Goal: Task Accomplishment & Management: Use online tool/utility

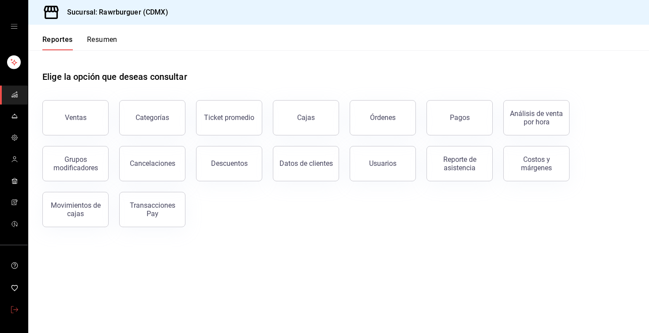
click at [14, 314] on span "mailbox folders" at bounding box center [14, 311] width 7 height 12
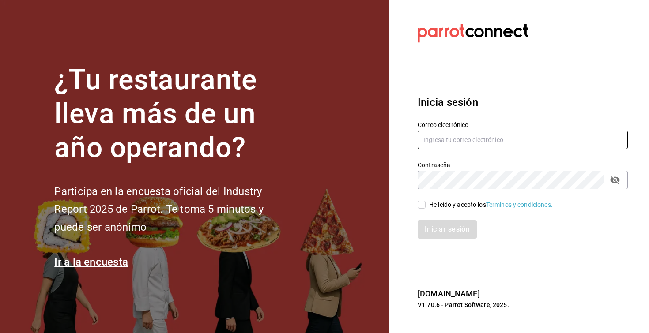
click at [439, 140] on input "text" at bounding box center [523, 140] width 210 height 19
paste input "killer@pizza.com"
type input "killer@pizza.com"
click at [422, 205] on input "He leído y acepto los Términos y condiciones." at bounding box center [422, 205] width 8 height 8
checkbox input "true"
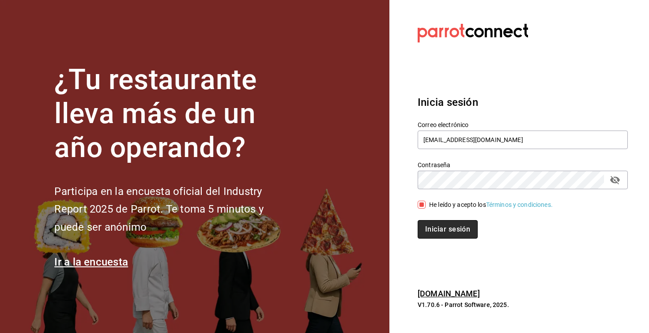
click at [449, 227] on button "Iniciar sesión" at bounding box center [448, 229] width 60 height 19
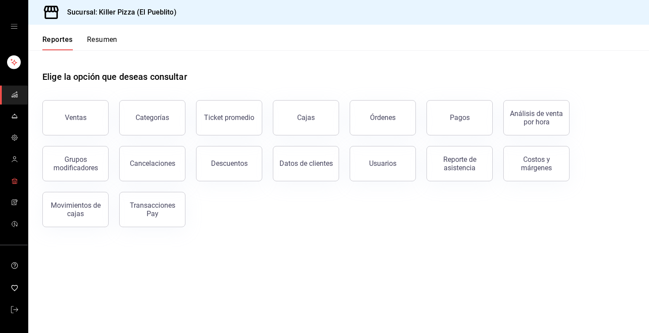
click at [13, 183] on rect "mailbox folders" at bounding box center [14, 182] width 2 height 2
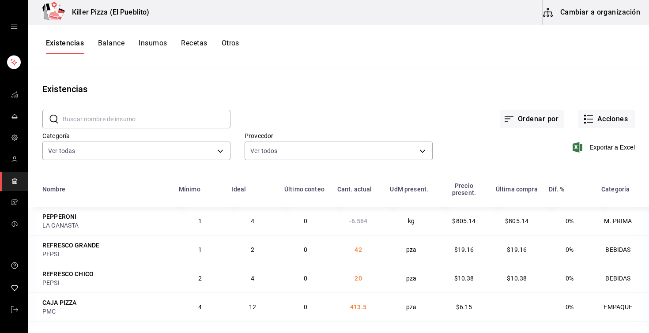
click at [230, 46] on button "Otros" at bounding box center [231, 46] width 18 height 15
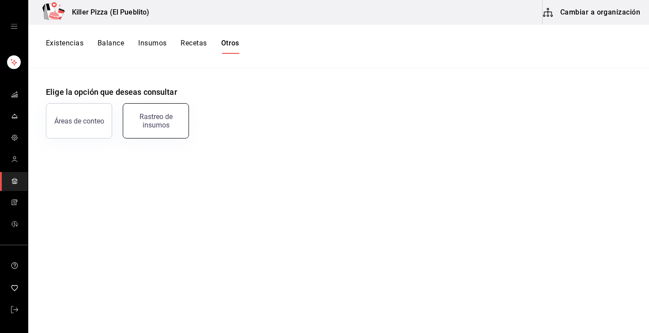
click at [163, 118] on div "Rastreo de insumos" at bounding box center [155, 121] width 55 height 17
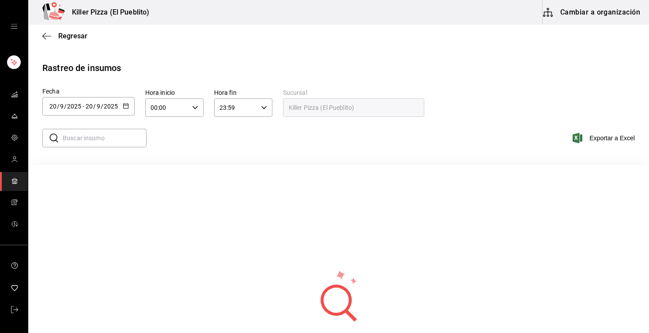
click at [130, 106] on div "2025-09-20 20 / 9 / 2025 - 2025-09-20 20 / 9 / 2025" at bounding box center [88, 106] width 92 height 19
click at [66, 270] on li "Rango de fechas" at bounding box center [83, 274] width 83 height 20
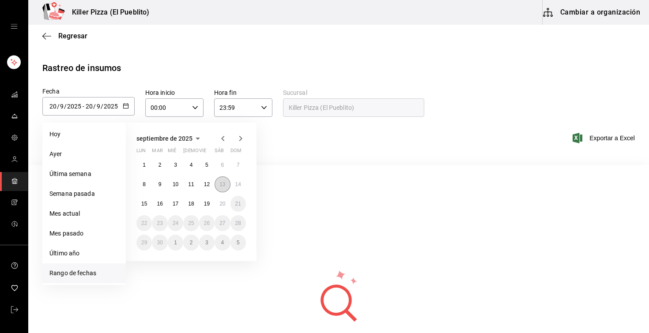
click at [225, 181] on abbr "13" at bounding box center [222, 184] width 6 height 6
type input "2025-09-13"
type input "13"
type input "2025-09-13"
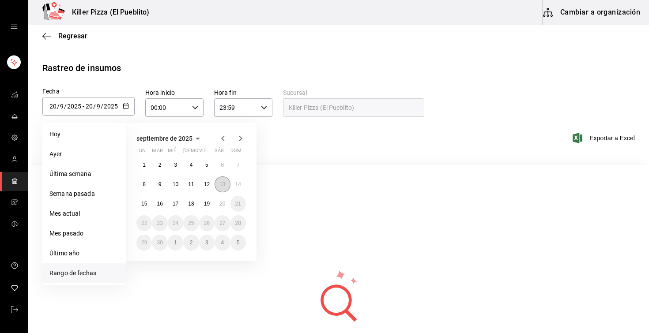
type input "13"
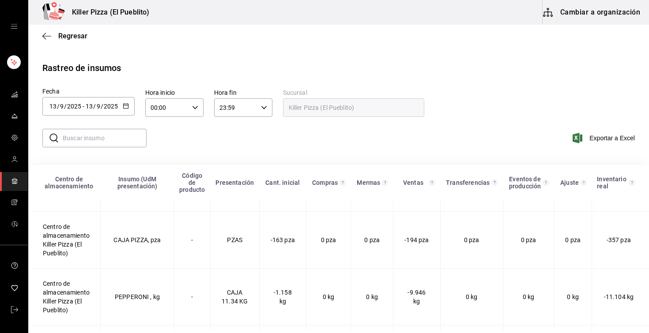
scroll to position [29, 0]
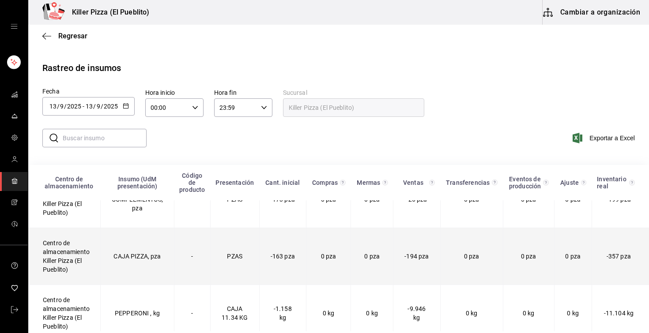
click at [65, 249] on td "Centro de almacenamiento Killer Pizza (El Pueblito)" at bounding box center [65, 256] width 72 height 57
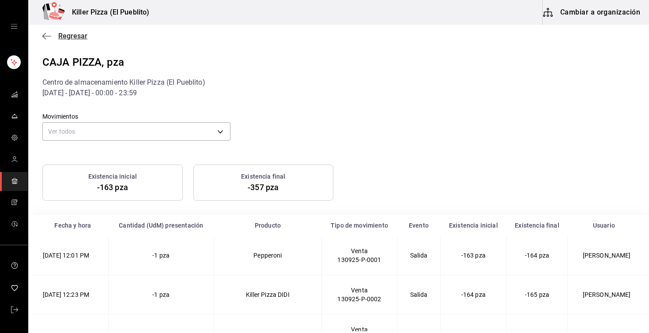
click at [78, 36] on span "Regresar" at bounding box center [72, 36] width 29 height 8
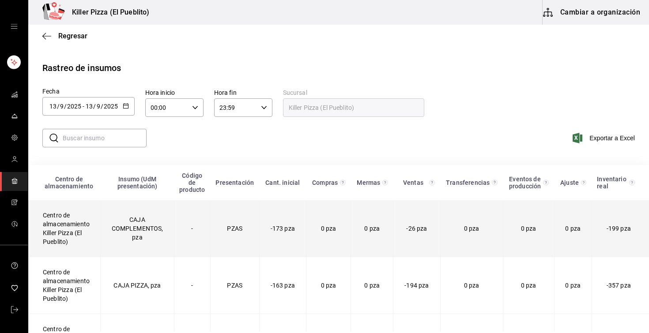
click at [58, 239] on td "Centro de almacenamiento Killer Pizza (El Pueblito)" at bounding box center [65, 228] width 72 height 57
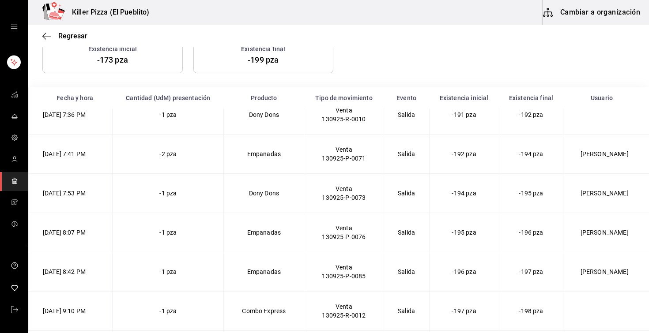
scroll to position [166, 0]
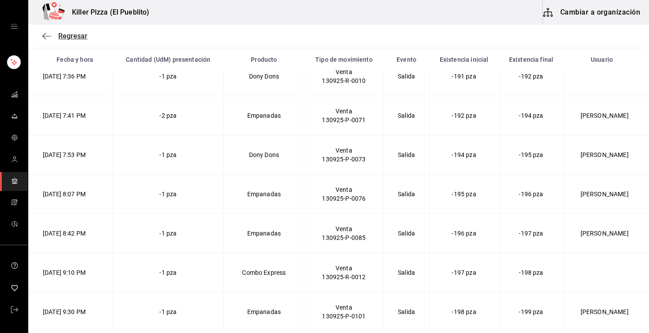
click at [46, 39] on icon "button" at bounding box center [46, 36] width 9 height 8
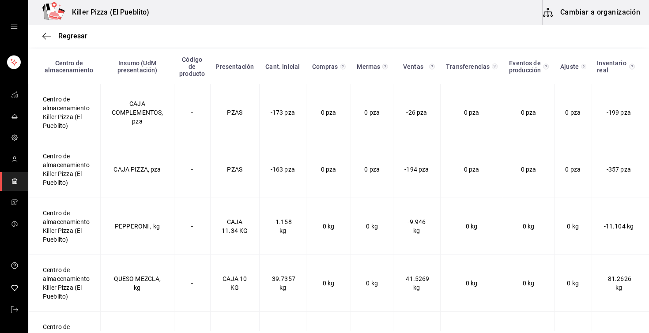
scroll to position [116, 0]
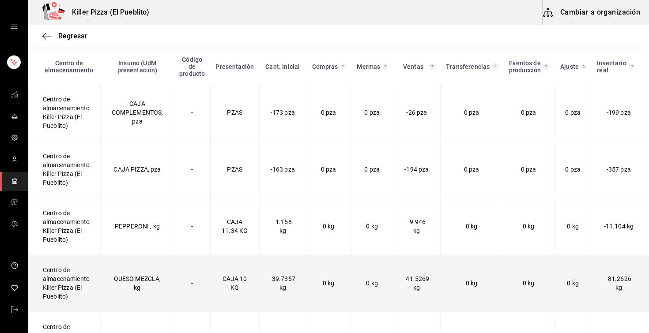
click at [64, 283] on td "Centro de almacenamiento Killer Pizza (El Pueblito)" at bounding box center [65, 283] width 72 height 57
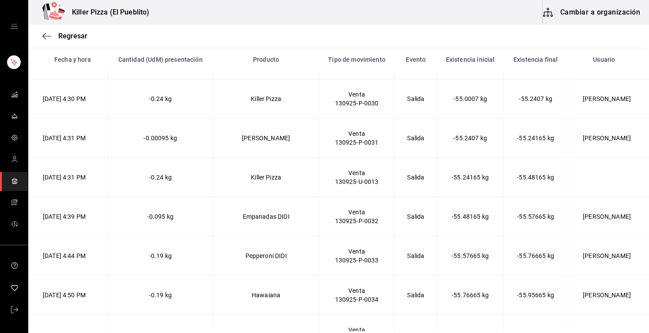
scroll to position [2465, 0]
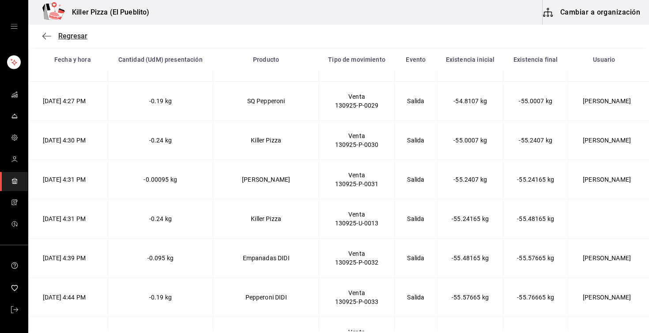
click at [68, 35] on span "Regresar" at bounding box center [72, 36] width 29 height 8
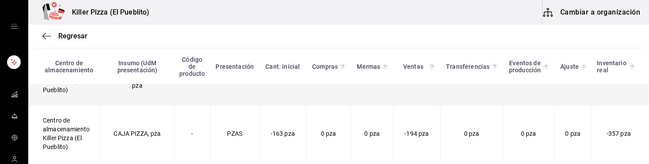
scroll to position [45, 0]
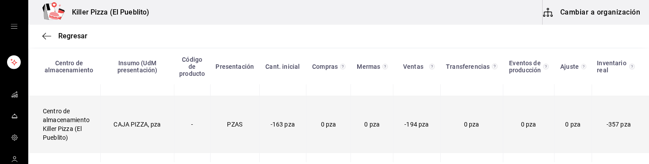
click at [64, 134] on td "Centro de almacenamiento Killer Pizza (El Pueblito)" at bounding box center [65, 124] width 72 height 57
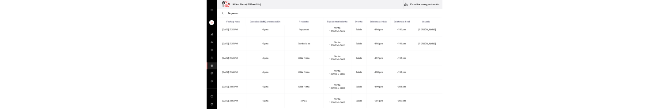
scroll to position [1105, 0]
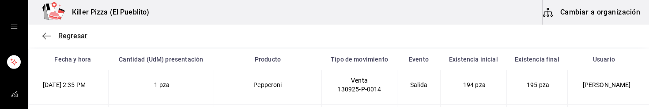
click at [66, 35] on span "Regresar" at bounding box center [72, 36] width 29 height 8
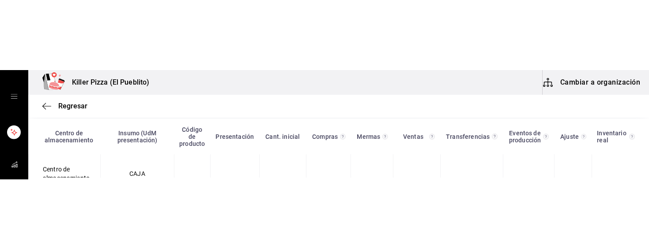
scroll to position [116, 0]
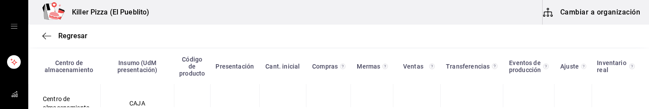
click at [67, 40] on div "Regresar" at bounding box center [338, 36] width 621 height 23
click at [68, 38] on span "Regresar" at bounding box center [72, 36] width 29 height 8
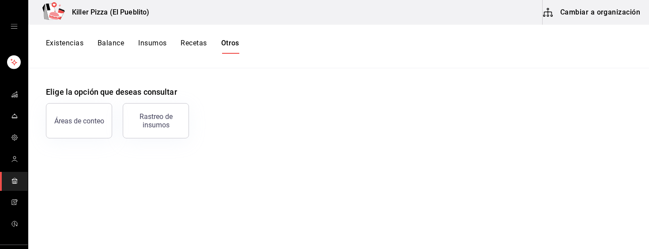
click at [11, 182] on icon "mailbox folders" at bounding box center [14, 180] width 7 height 7
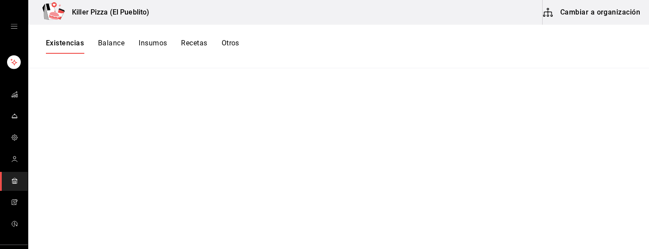
click at [234, 41] on button "Otros" at bounding box center [231, 46] width 18 height 15
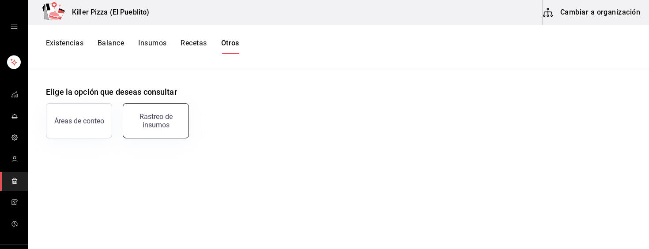
click at [162, 125] on div "Rastreo de insumos" at bounding box center [155, 121] width 55 height 17
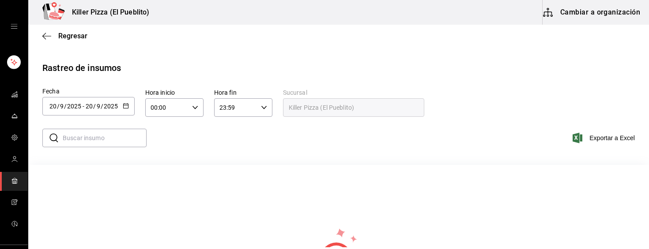
click at [125, 104] on icon "button" at bounding box center [126, 106] width 6 height 6
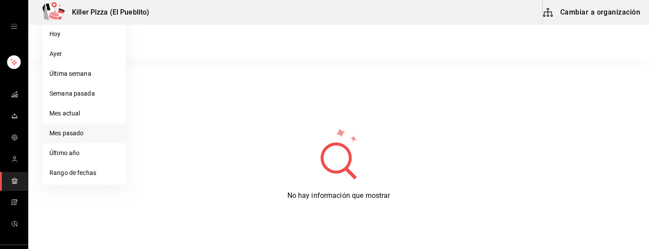
scroll to position [116, 0]
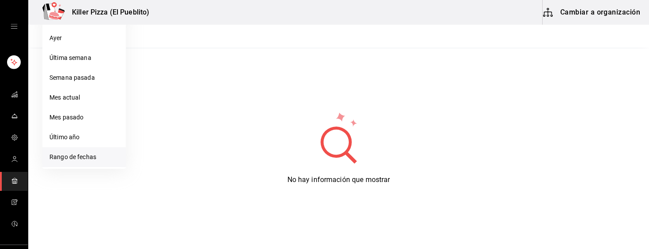
click at [88, 155] on li "Rango de fechas" at bounding box center [83, 157] width 83 height 20
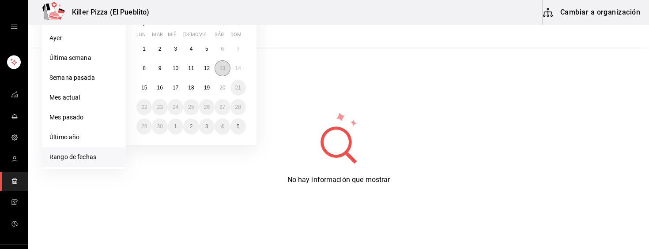
click at [223, 70] on abbr "13" at bounding box center [222, 68] width 6 height 6
type input "2025-09-13"
type input "13"
type input "2025-09-13"
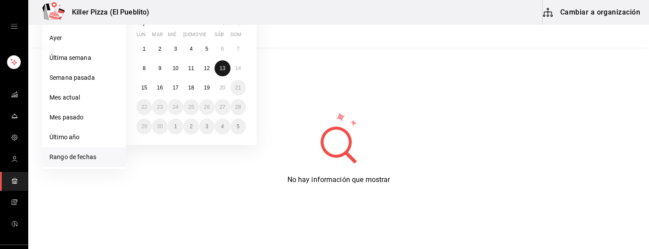
type input "13"
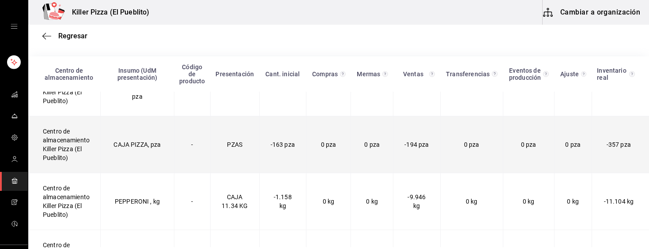
scroll to position [33, 0]
click at [70, 141] on td "Centro de almacenamiento Killer Pizza (El Pueblito)" at bounding box center [65, 144] width 72 height 57
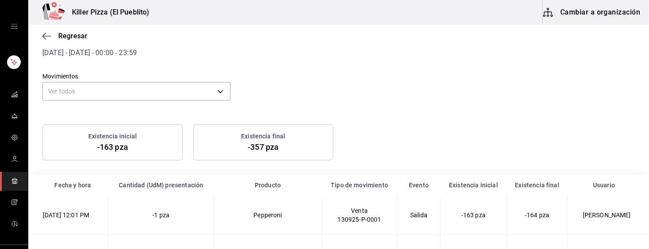
scroll to position [41, 0]
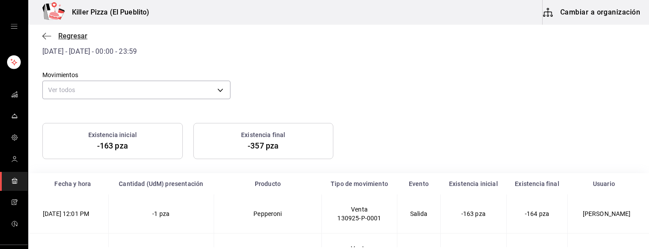
click at [66, 36] on span "Regresar" at bounding box center [72, 36] width 29 height 8
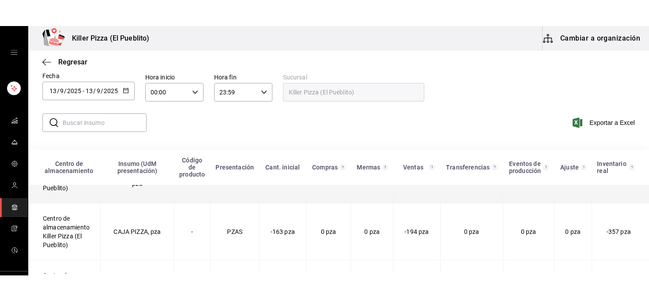
scroll to position [41, 0]
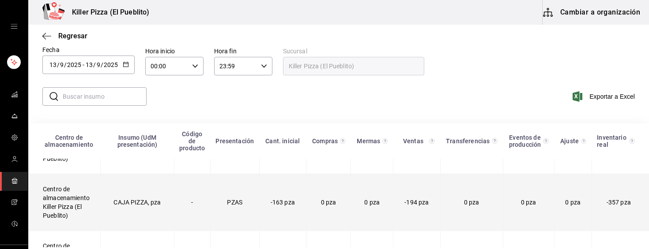
click at [70, 198] on td "Centro de almacenamiento Killer Pizza (El Pueblito)" at bounding box center [65, 202] width 72 height 57
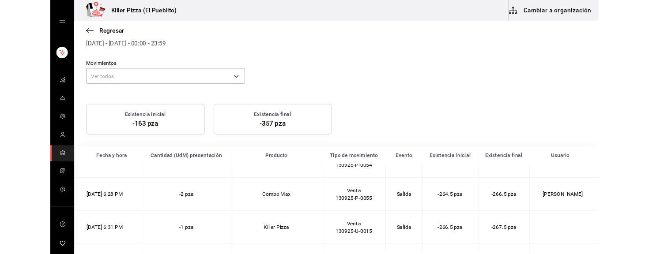
scroll to position [3616, 0]
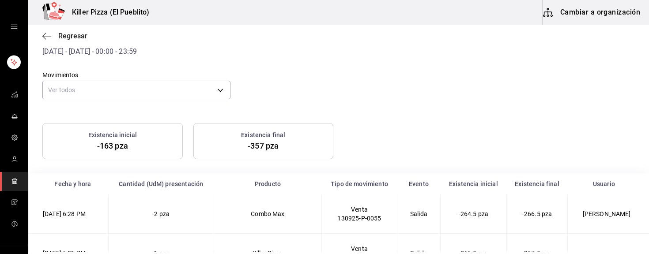
click at [47, 37] on icon "button" at bounding box center [46, 36] width 9 height 8
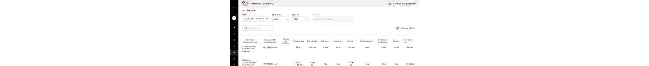
scroll to position [77, 0]
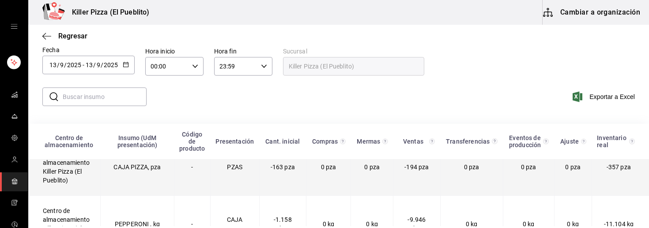
click at [54, 173] on td "Centro de almacenamiento Killer Pizza (El Pueblito)" at bounding box center [65, 167] width 72 height 57
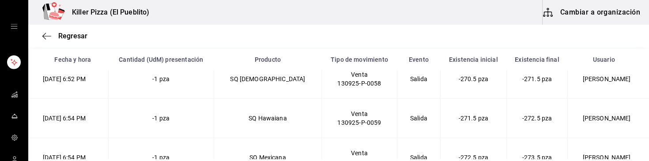
scroll to position [3824, 0]
click at [62, 36] on span "Regresar" at bounding box center [72, 36] width 29 height 8
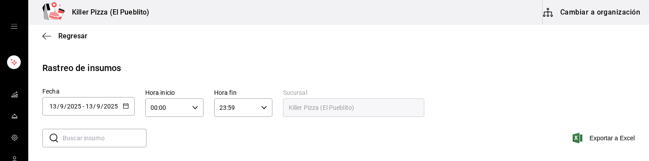
click at [194, 107] on icon "button" at bounding box center [195, 108] width 6 height 6
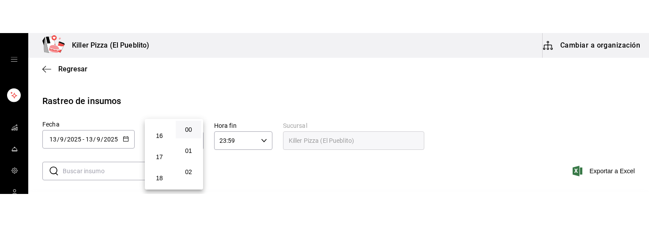
scroll to position [338, 0]
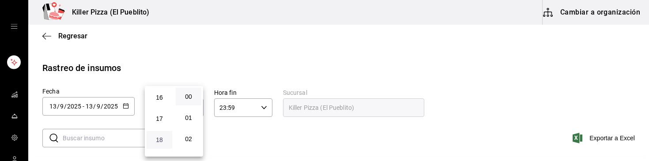
click at [159, 139] on span "18" at bounding box center [159, 139] width 15 height 7
type input "18:00"
click at [159, 140] on span "18" at bounding box center [159, 139] width 15 height 7
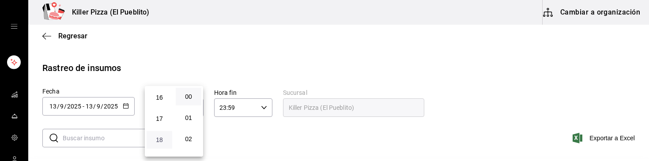
click at [163, 139] on span "18" at bounding box center [159, 139] width 15 height 7
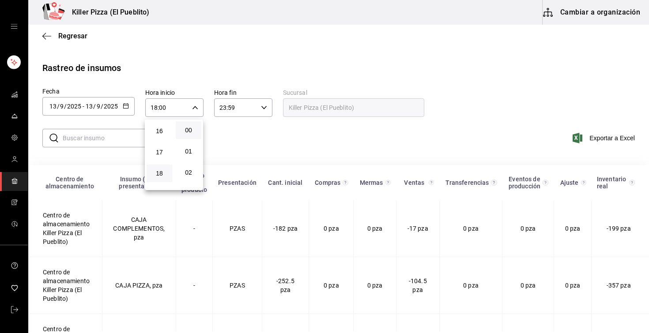
click at [196, 76] on div at bounding box center [324, 166] width 649 height 333
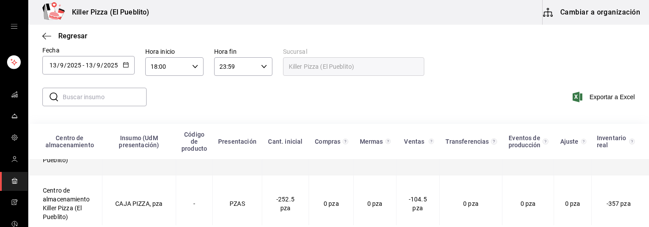
scroll to position [47, 0]
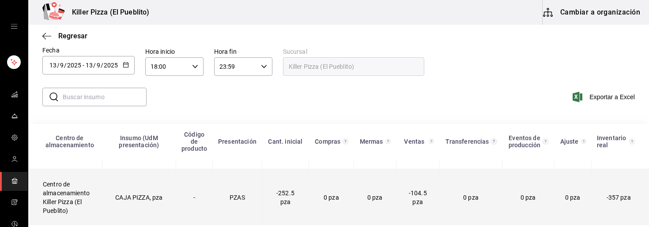
click at [49, 193] on td "Centro de almacenamiento Killer Pizza (El Pueblito)" at bounding box center [66, 198] width 74 height 57
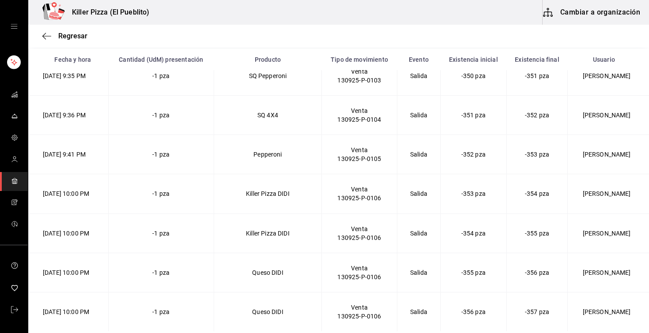
scroll to position [3000, 0]
click at [12, 95] on icon "mailbox folders" at bounding box center [14, 94] width 7 height 7
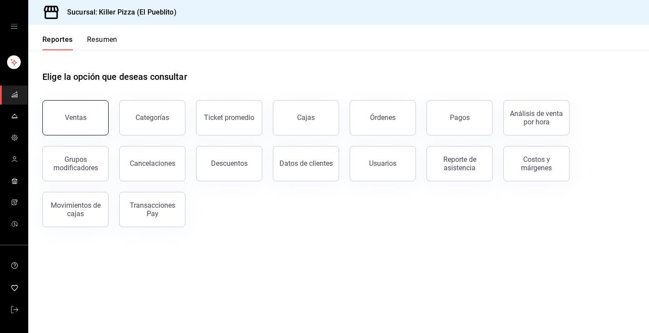
click at [61, 122] on button "Ventas" at bounding box center [75, 117] width 66 height 35
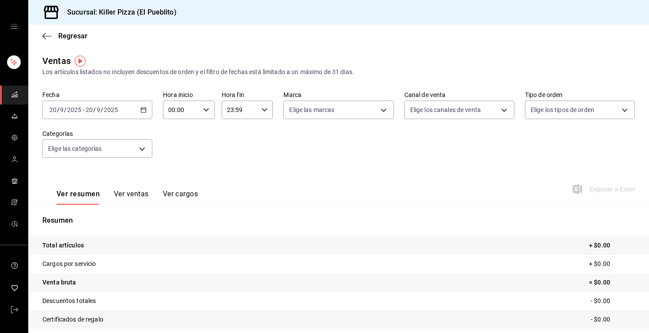
click at [151, 108] on div "2025-09-20 20 / 9 / 2025 - 2025-09-20 20 / 9 / 2025" at bounding box center [97, 110] width 110 height 19
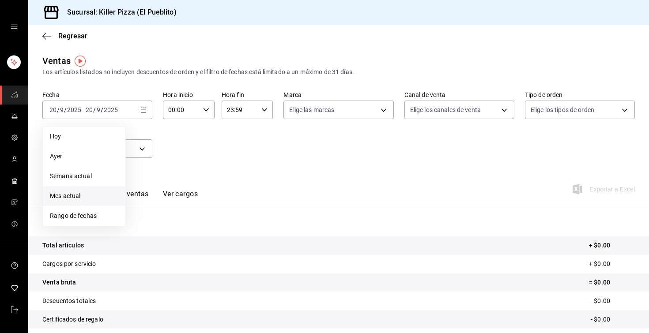
click at [77, 196] on span "Mes actual" at bounding box center [84, 196] width 68 height 9
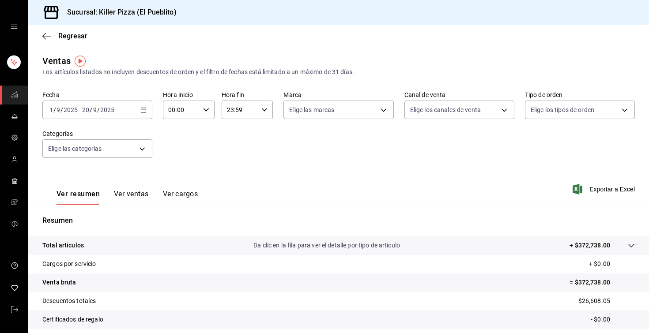
click at [135, 196] on button "Ver ventas" at bounding box center [131, 197] width 35 height 15
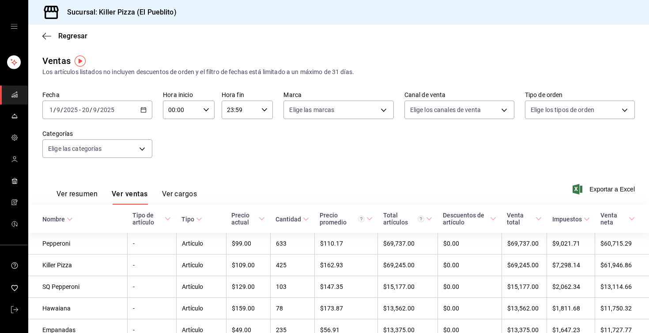
click at [92, 198] on button "Ver resumen" at bounding box center [77, 197] width 41 height 15
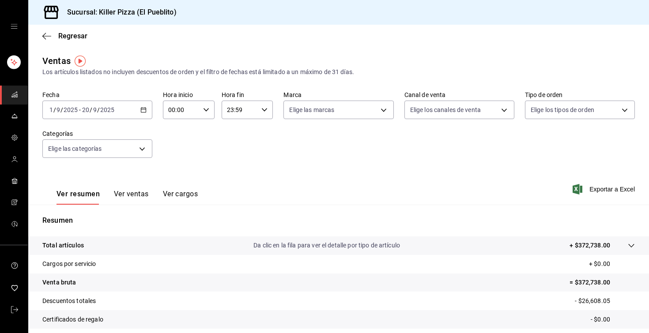
click at [149, 220] on p "Resumen" at bounding box center [338, 220] width 592 height 11
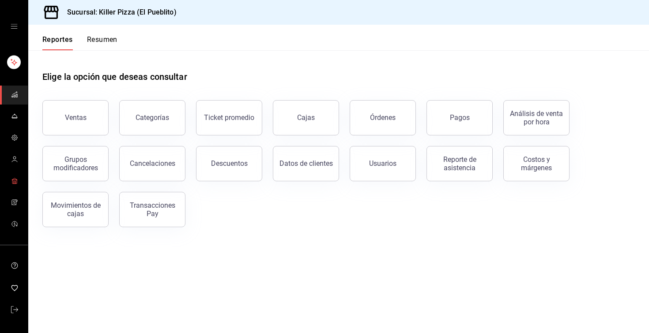
click at [15, 184] on icon "mailbox folders" at bounding box center [14, 180] width 7 height 7
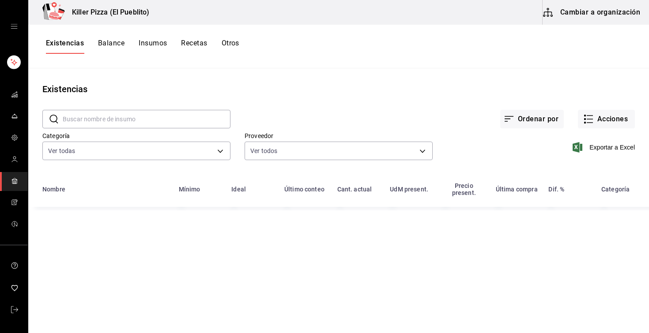
click at [225, 45] on button "Otros" at bounding box center [231, 46] width 18 height 15
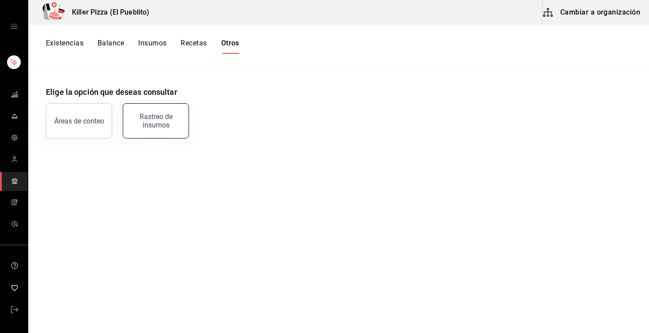
click at [160, 119] on div "Rastreo de insumos" at bounding box center [155, 121] width 55 height 17
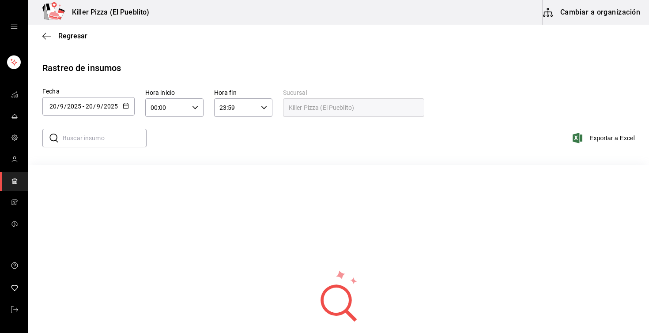
click at [133, 111] on div "Fecha 2025-09-20 20 / 9 / 2025 - 2025-09-20 20 / 9 / 2025 Hora inicio 00:00 Hor…" at bounding box center [338, 104] width 592 height 30
click at [127, 104] on icon "button" at bounding box center [126, 106] width 6 height 6
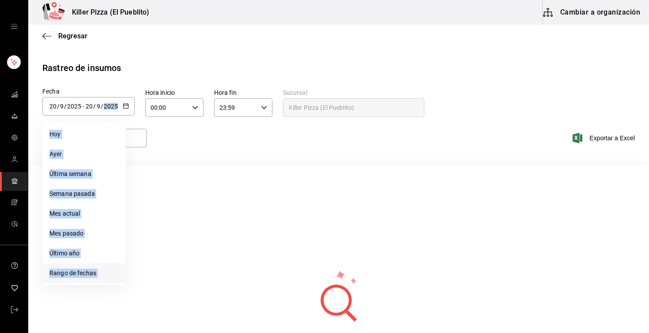
click at [98, 273] on li "Rango de fechas" at bounding box center [83, 274] width 83 height 20
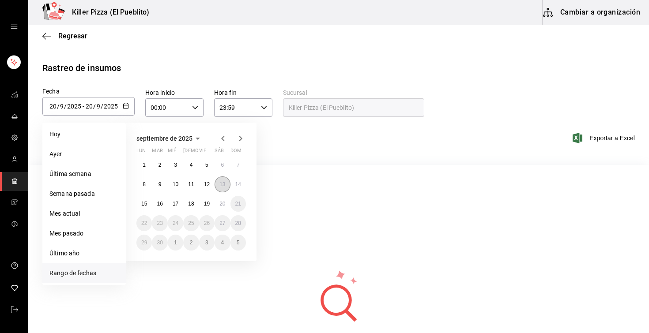
click at [221, 186] on abbr "13" at bounding box center [222, 184] width 6 height 6
type input "2025-09-13"
type input "13"
type input "2025-09-13"
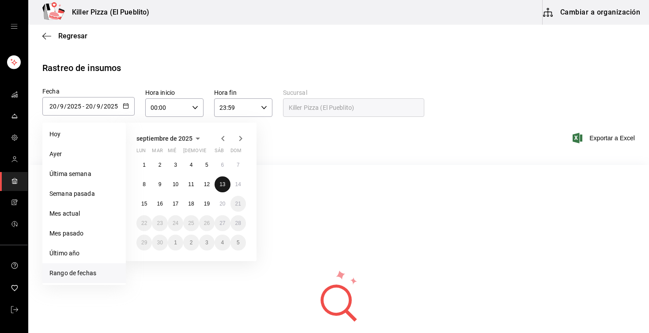
type input "13"
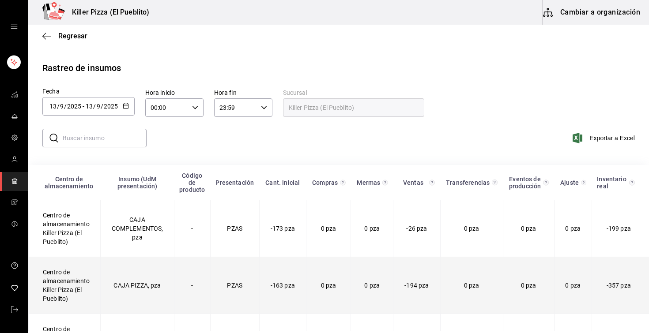
click at [106, 284] on td "CAJA PIZZA, pza" at bounding box center [137, 285] width 73 height 57
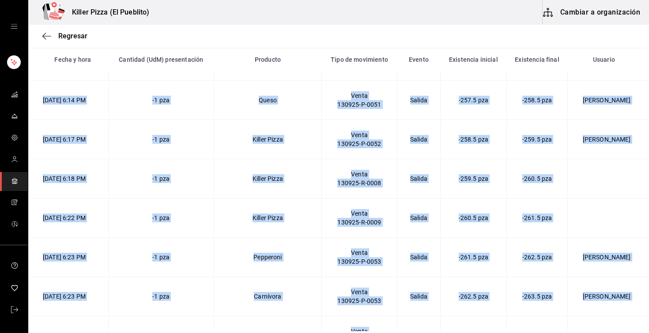
scroll to position [3668, 0]
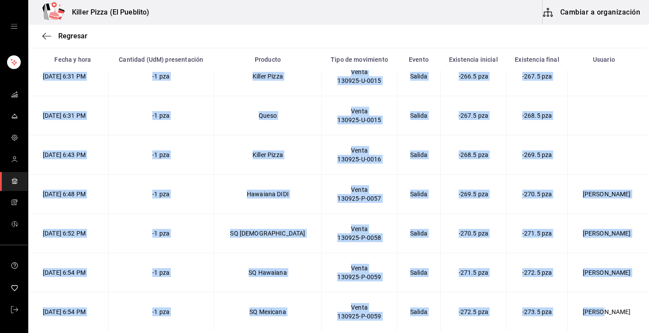
drag, startPoint x: 43, startPoint y: 253, endPoint x: 628, endPoint y: 315, distance: 588.1
copy tbody "13/09/2025 12:01 PM -1 pza Pepperoni Venta 130925-P-0001 Salida -163 pza -164 p…"
